Goal: Information Seeking & Learning: Learn about a topic

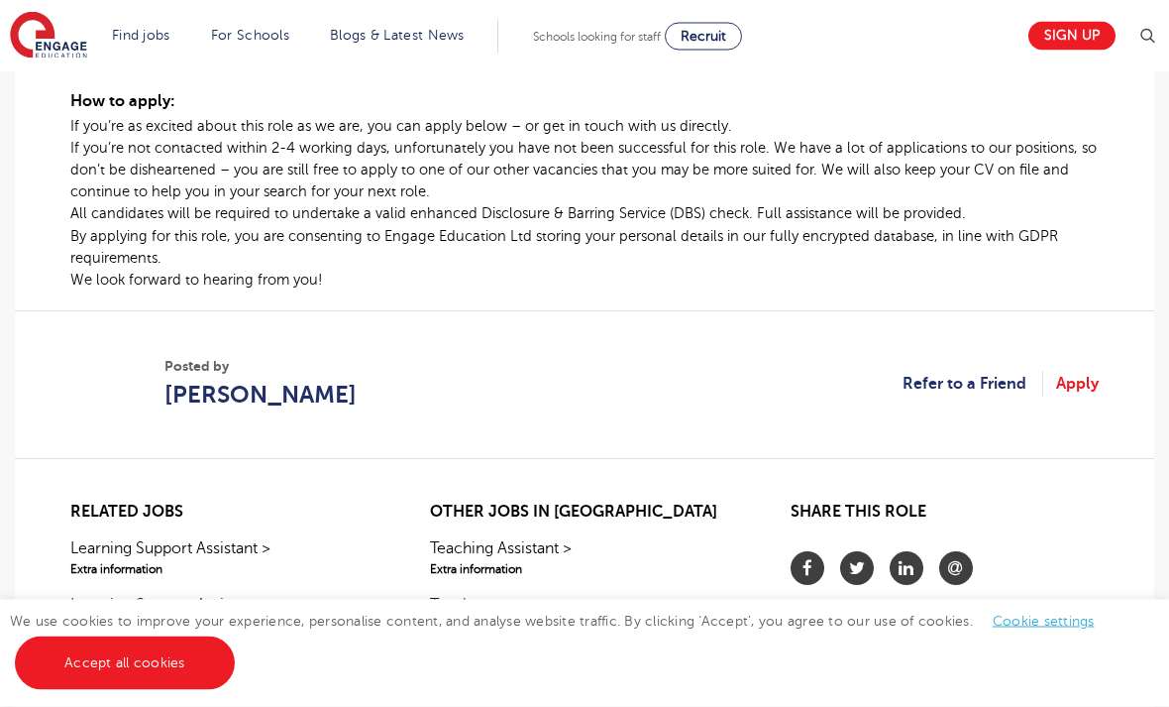
scroll to position [1346, 0]
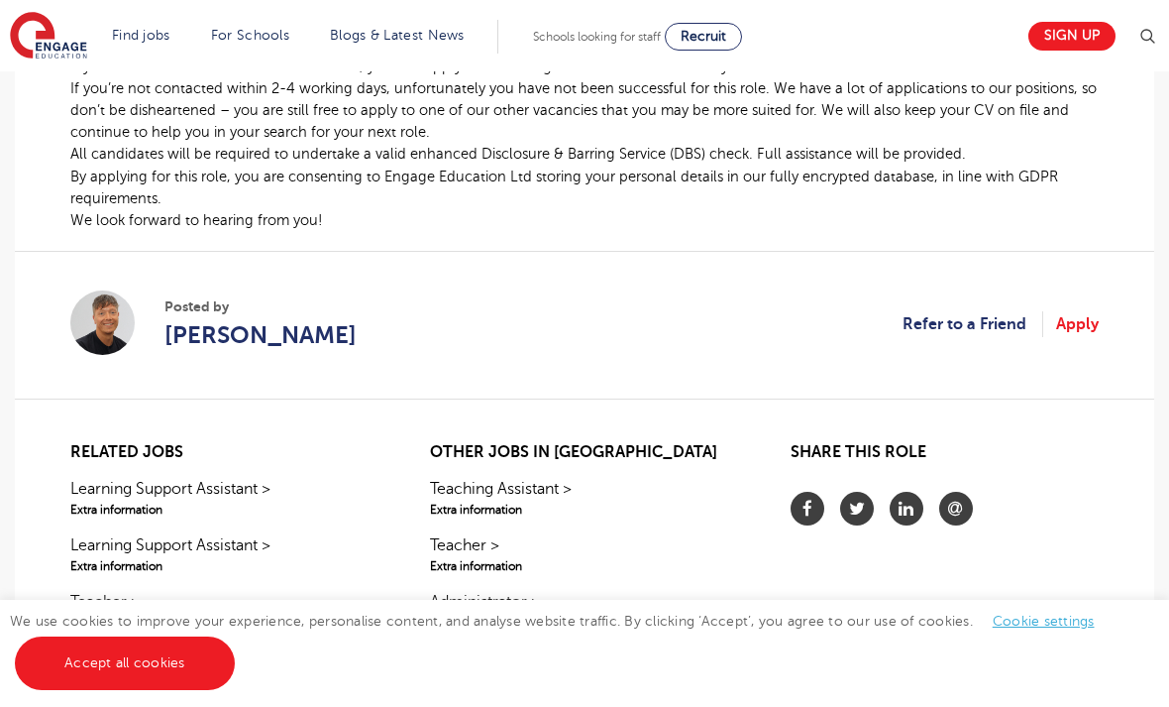
click at [194, 690] on link "Accept all cookies" at bounding box center [125, 663] width 220 height 54
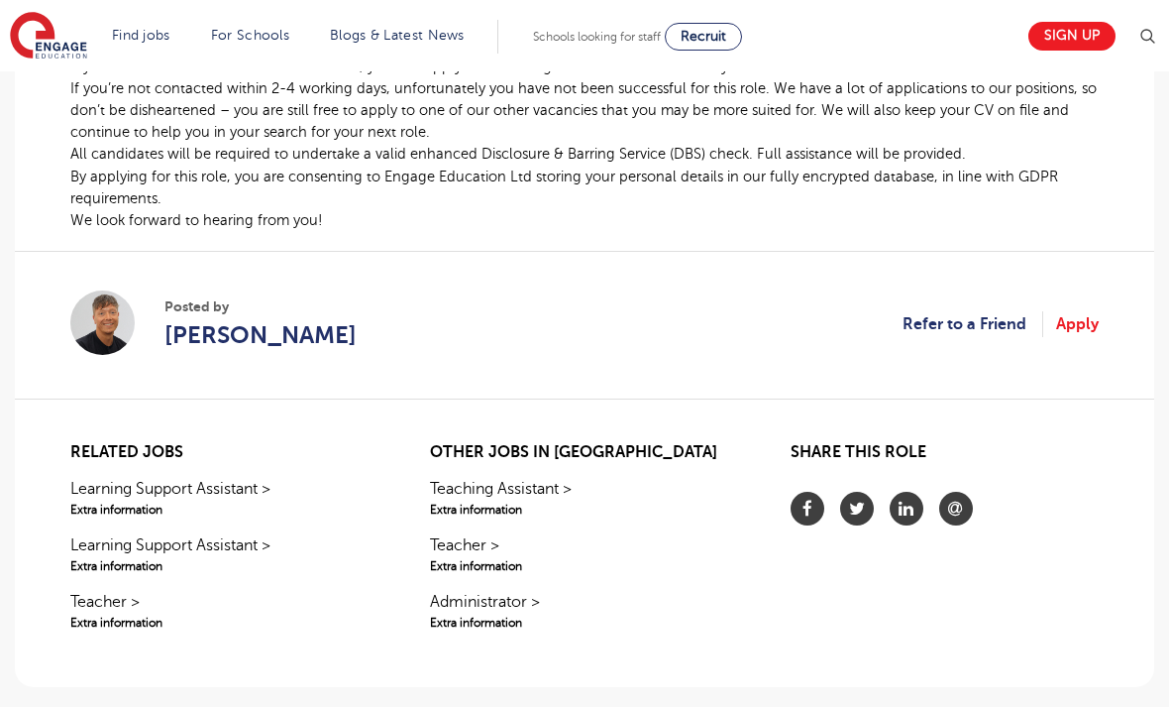
click at [289, 353] on span "[PERSON_NAME]" at bounding box center [260, 335] width 192 height 36
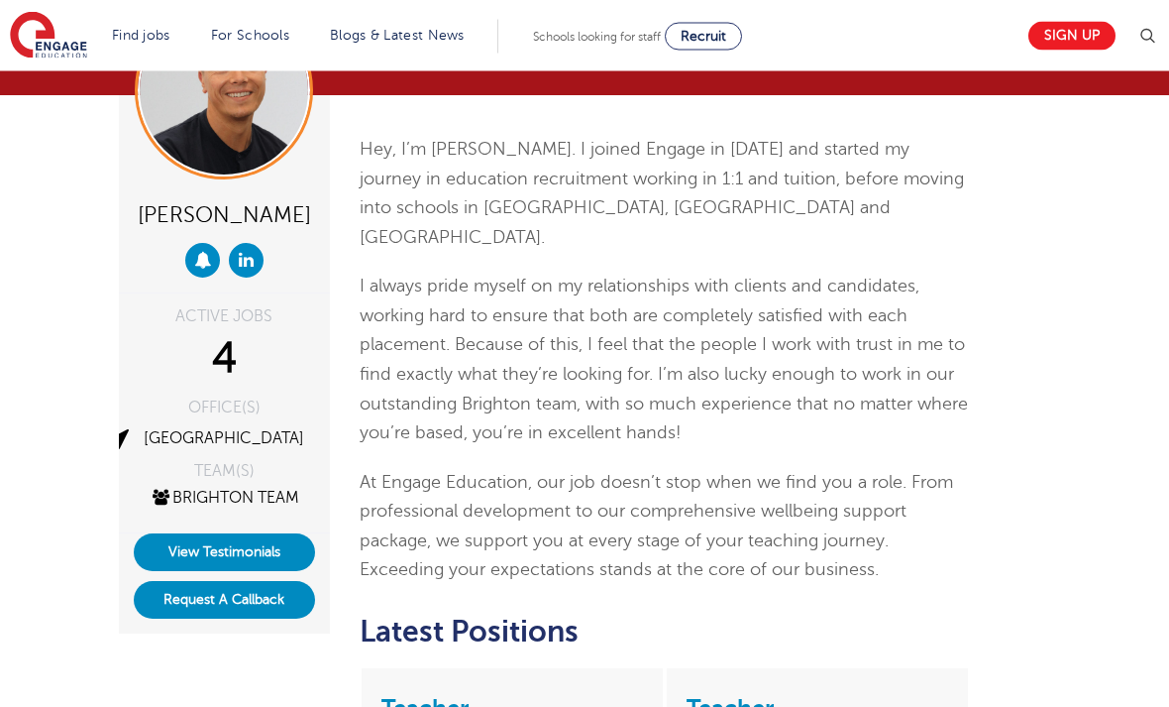
scroll to position [129, 0]
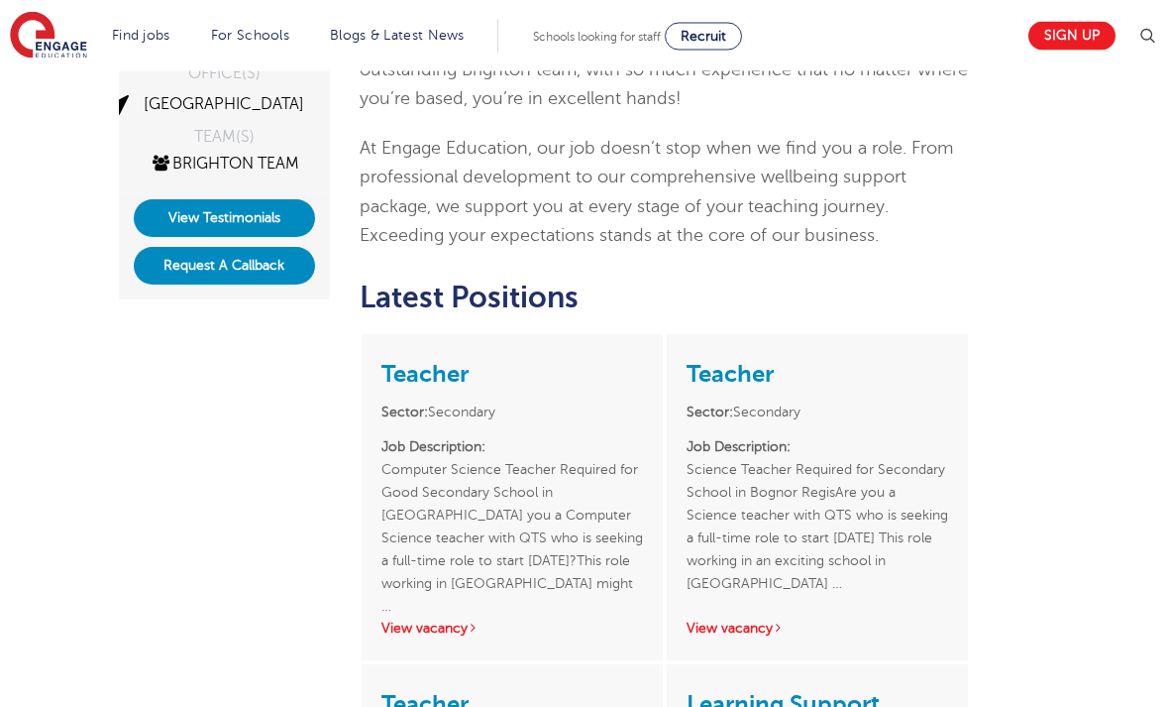
click at [274, 285] on button "Request A Callback" at bounding box center [224, 267] width 181 height 38
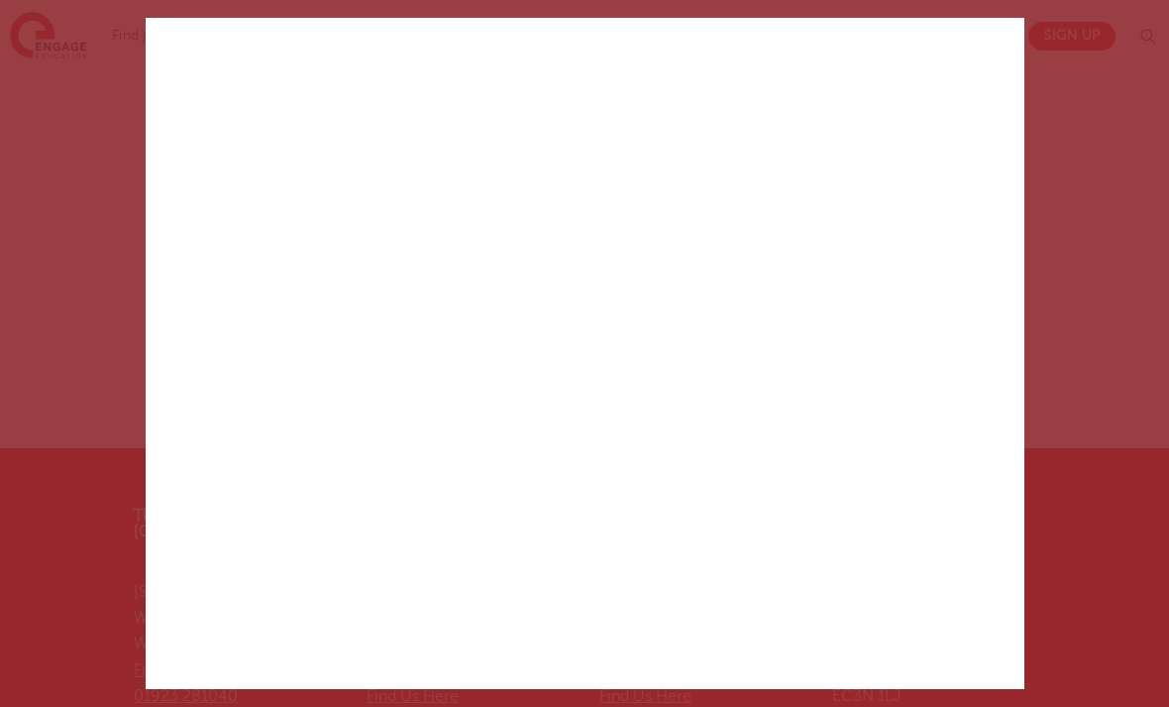
scroll to position [0, 0]
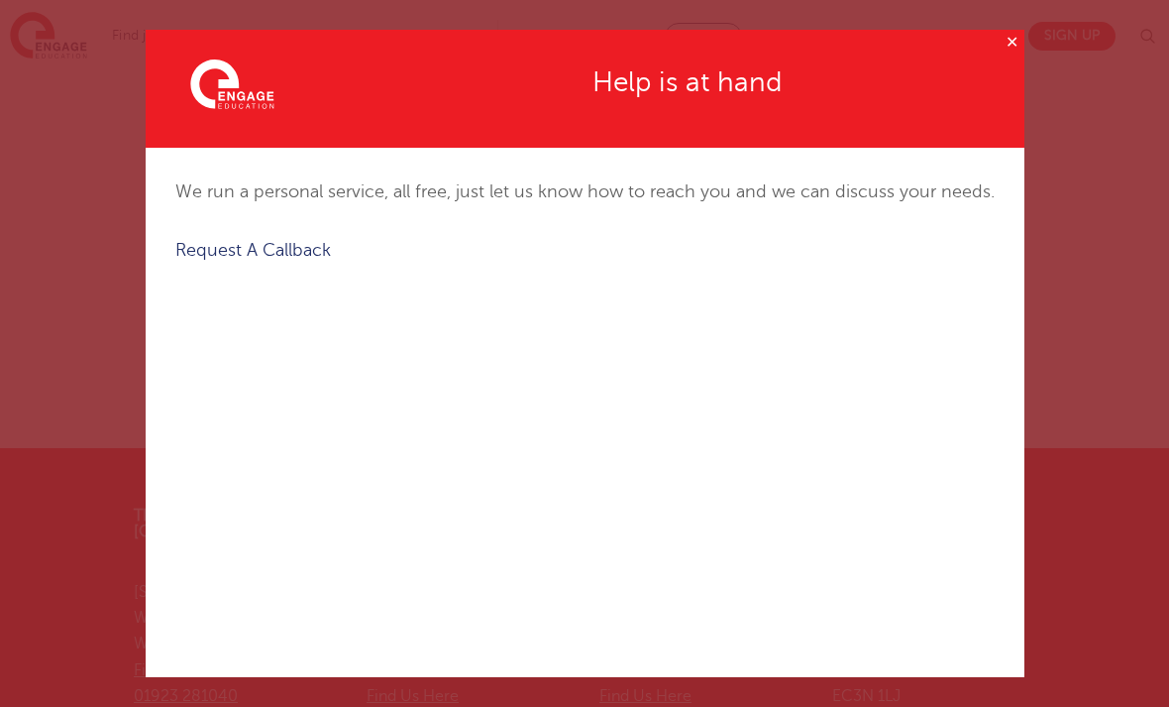
click at [1012, 51] on button "✕" at bounding box center [1012, 42] width 25 height 25
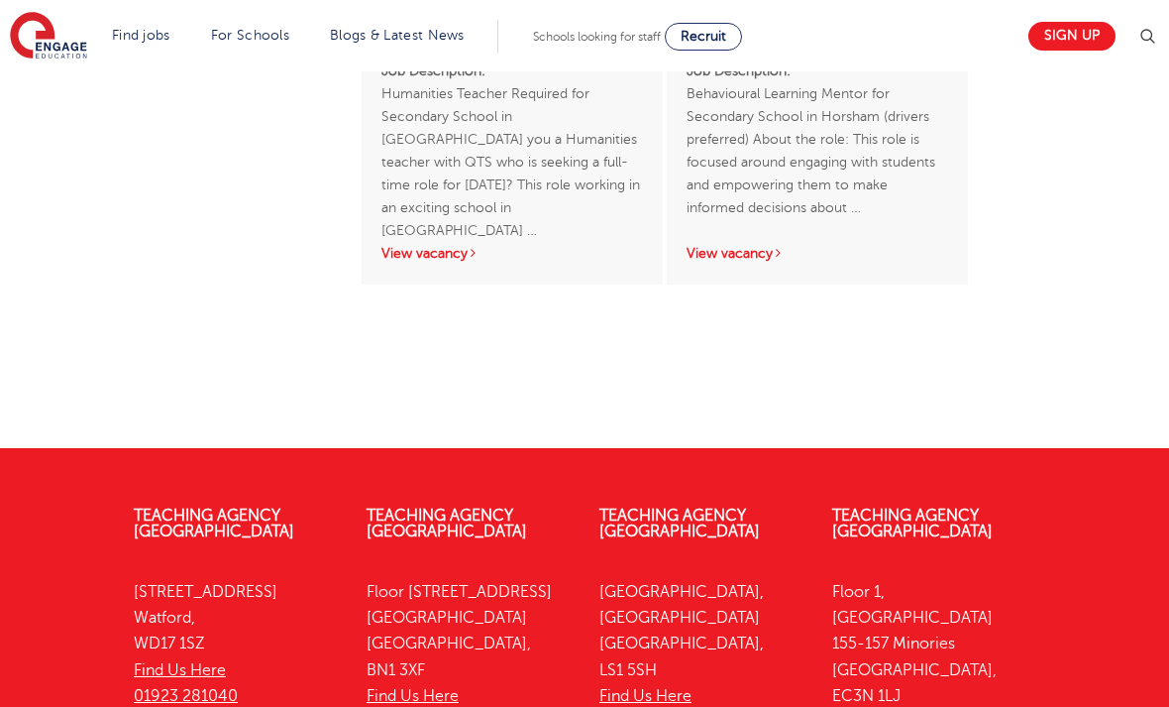
scroll to position [1344, 0]
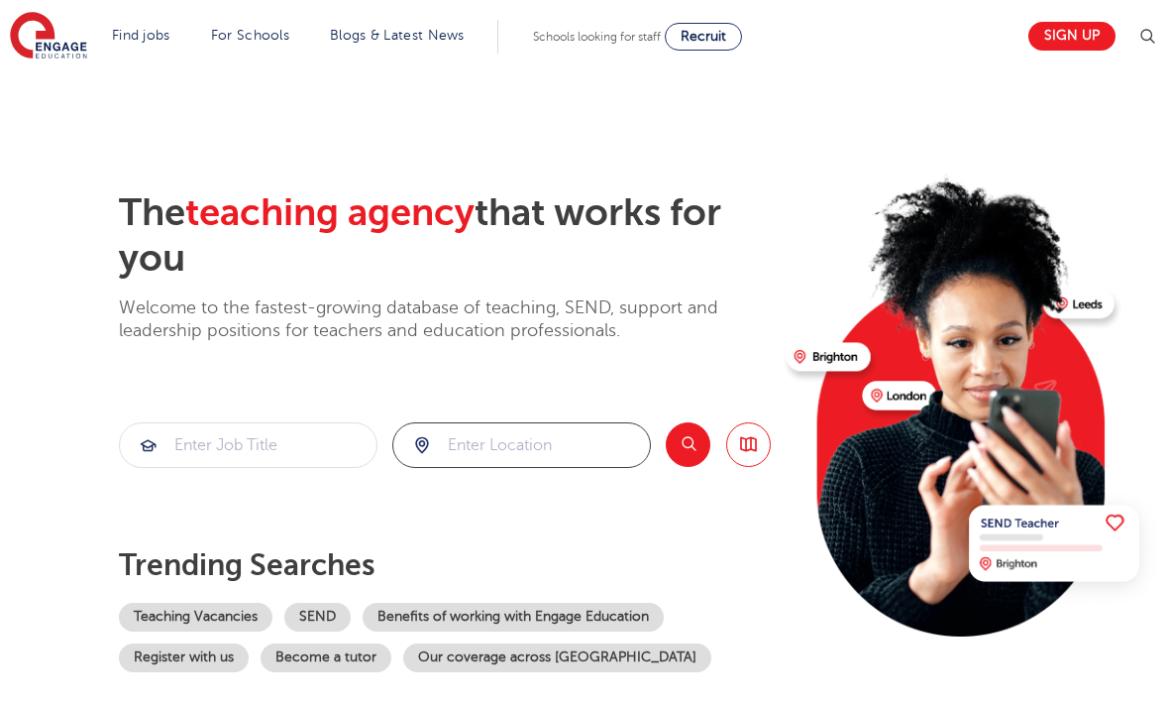
click at [484, 461] on input "search" at bounding box center [521, 445] width 257 height 44
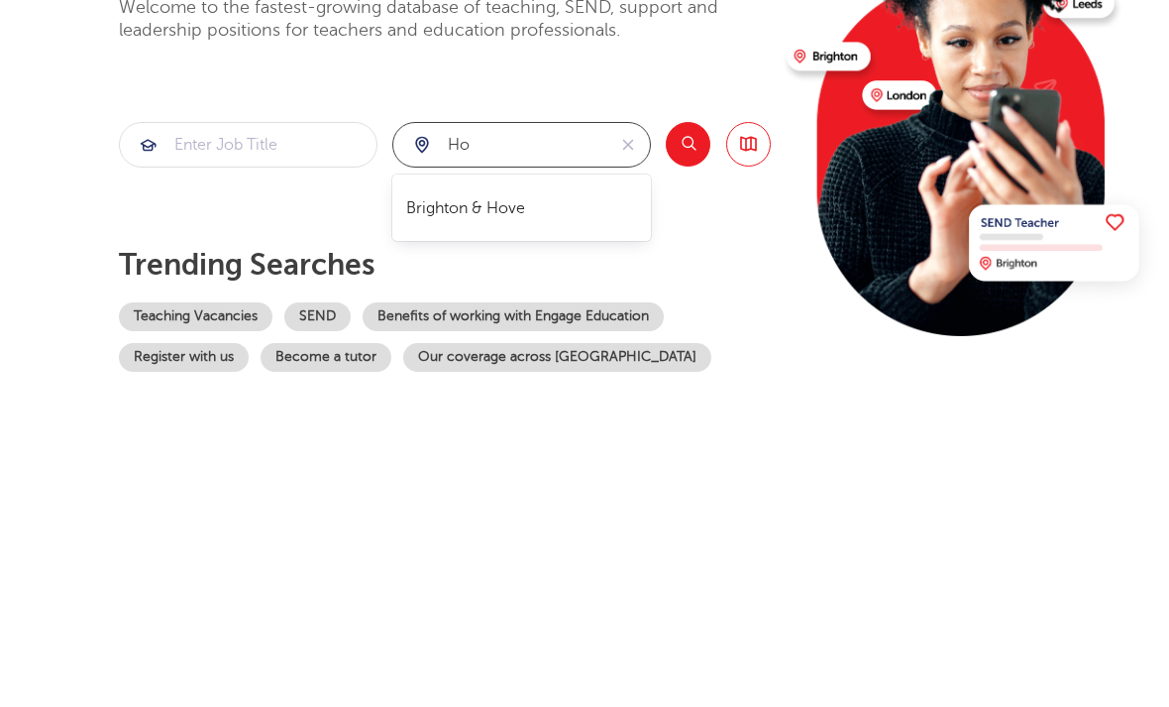
type input "h"
click at [515, 485] on li "West Sussex" at bounding box center [522, 509] width 240 height 48
type input "West Sussex"
click at [701, 422] on button "Search" at bounding box center [688, 444] width 45 height 45
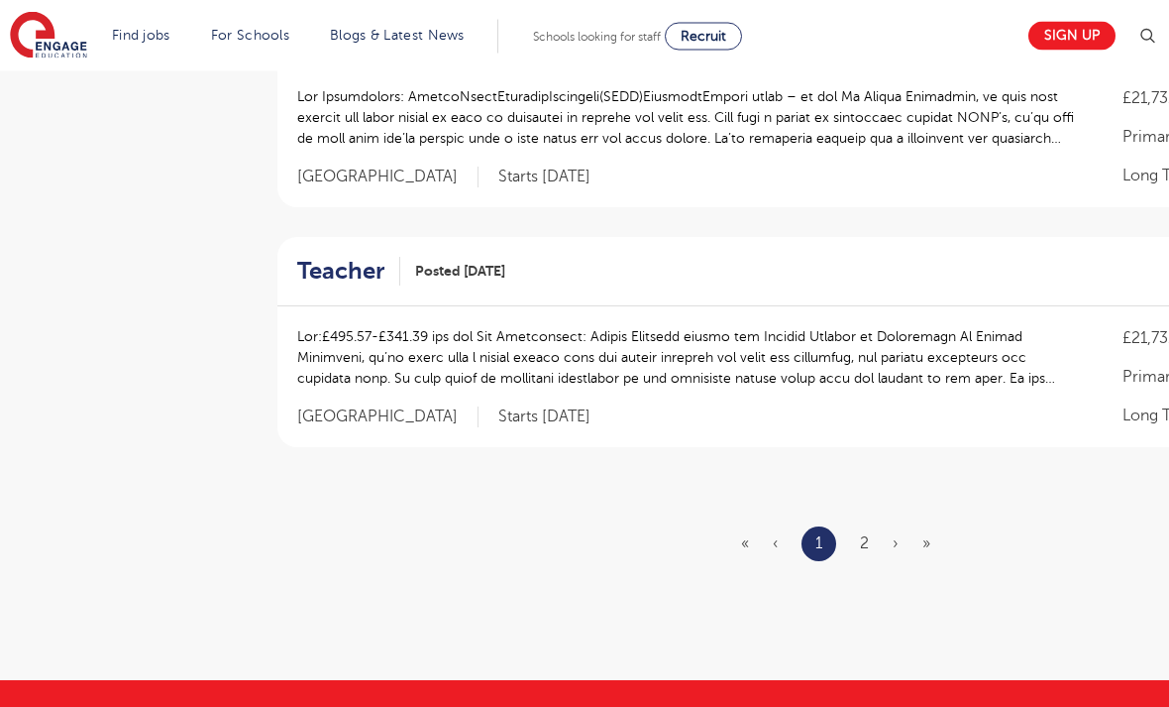
scroll to position [2248, 0]
click at [867, 534] on link "2" at bounding box center [864, 543] width 9 height 18
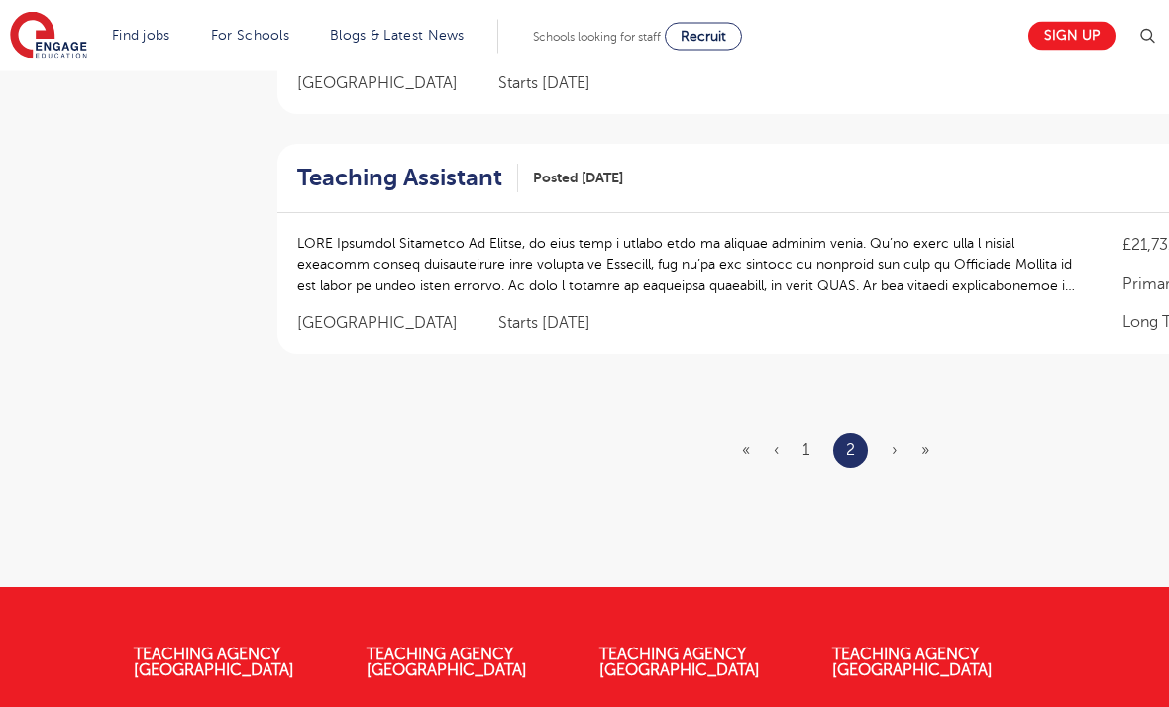
scroll to position [2311, 0]
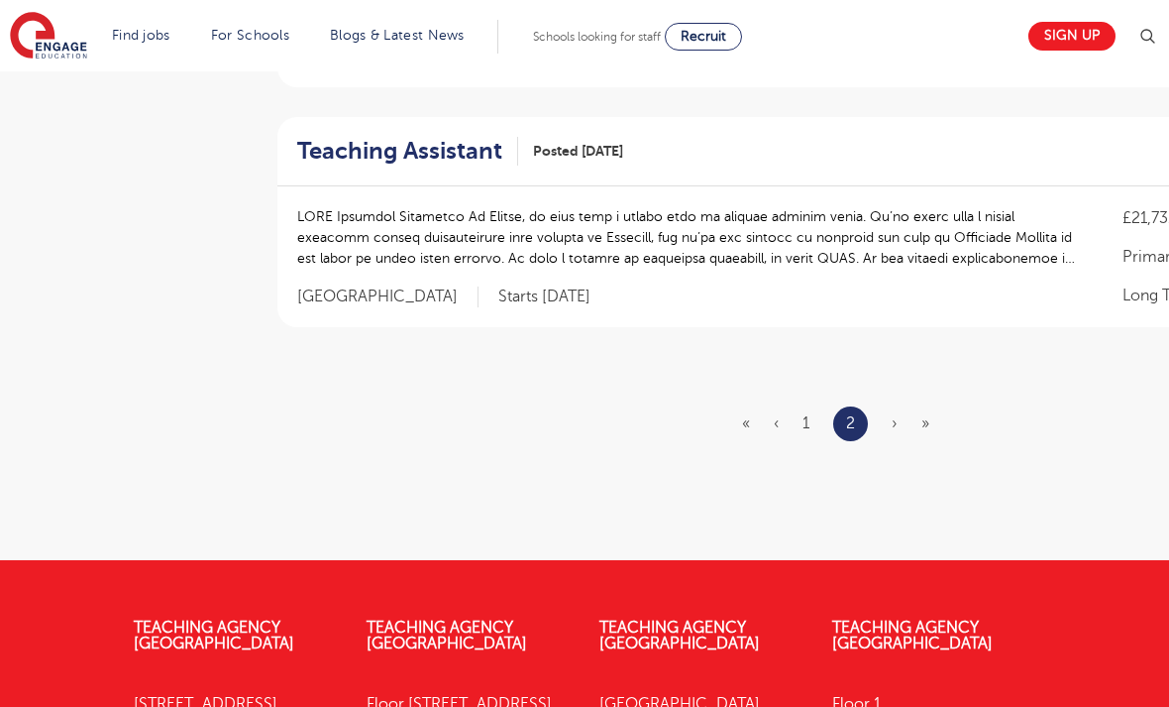
click at [808, 414] on link "1" at bounding box center [806, 423] width 7 height 18
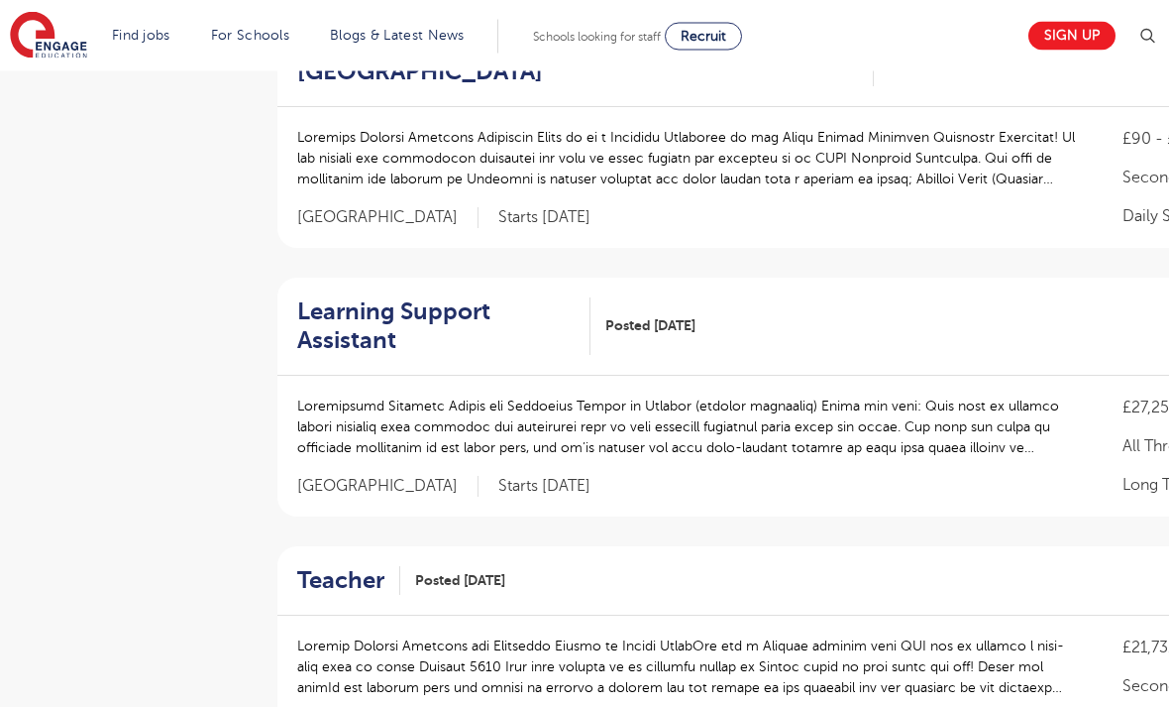
scroll to position [741, 0]
click at [935, 363] on div "Learning Support Assistant Posted 01/10/25 View" at bounding box center [847, 326] width 1140 height 98
click at [435, 312] on h2 "Learning Support Assistant" at bounding box center [435, 325] width 277 height 57
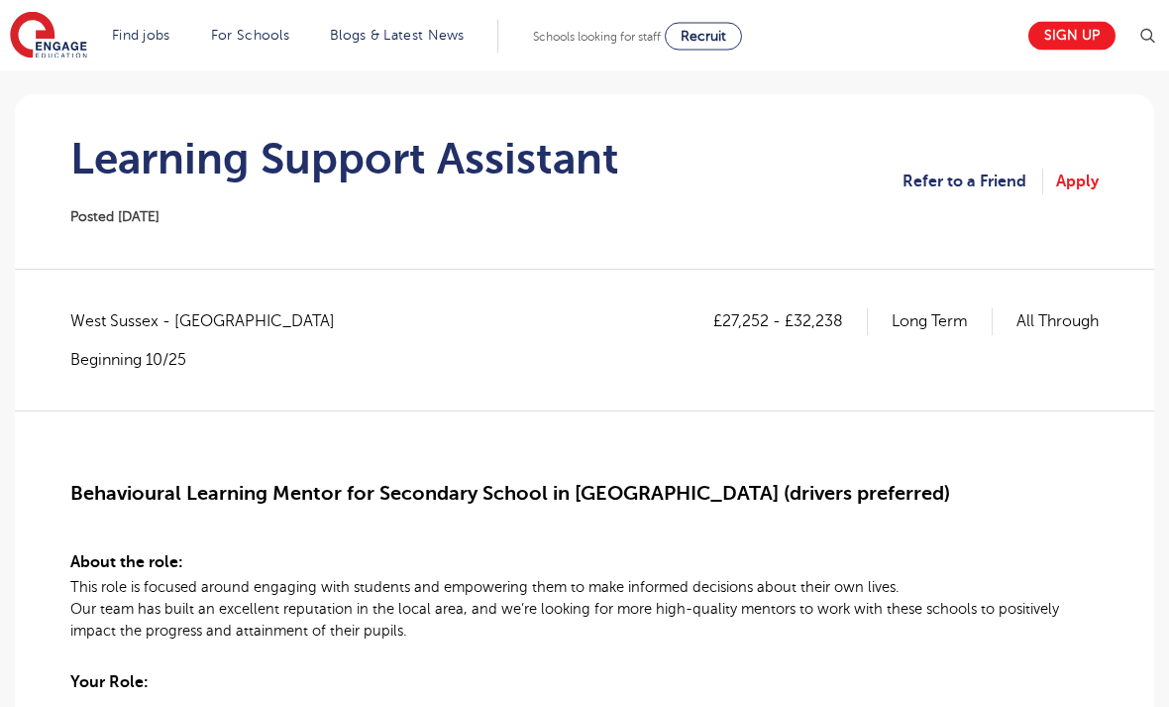
scroll to position [155, 0]
